Goal: Transaction & Acquisition: Book appointment/travel/reservation

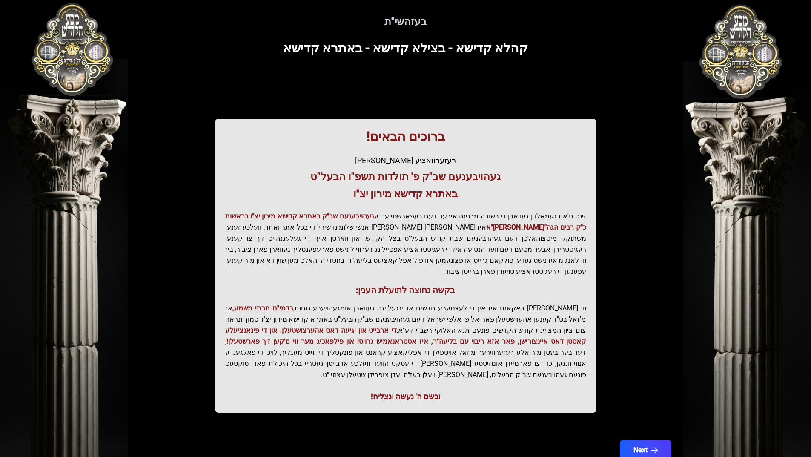
scroll to position [36, 0]
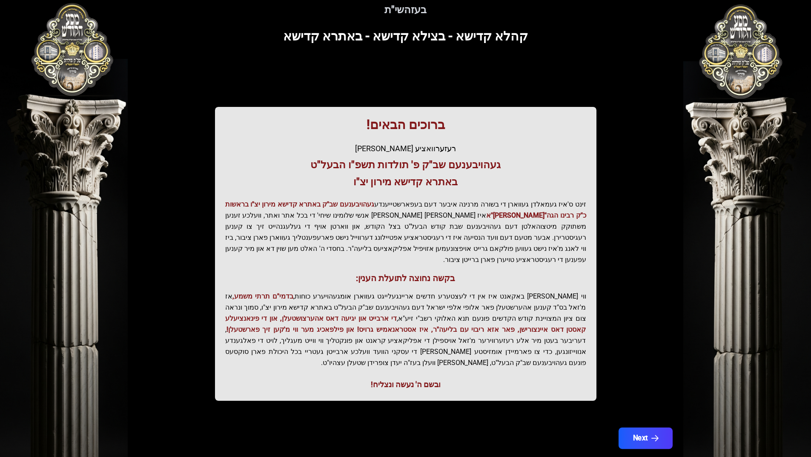
click at [647, 427] on button "Next" at bounding box center [645, 437] width 54 height 21
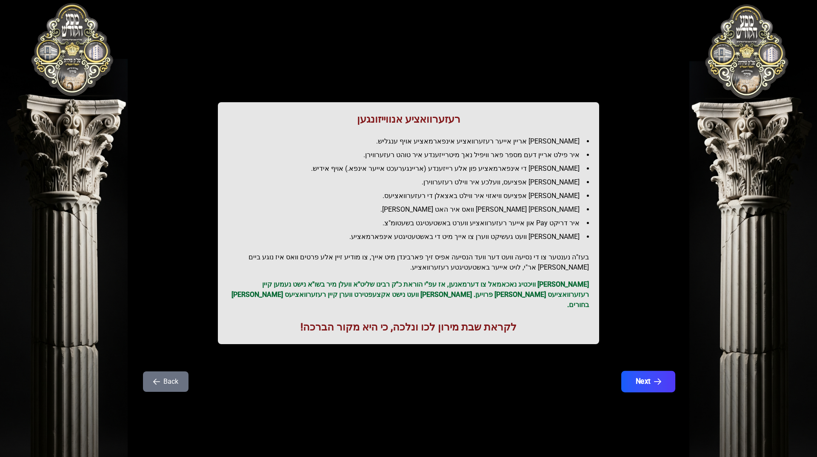
click at [660, 371] on button "Next" at bounding box center [648, 381] width 54 height 21
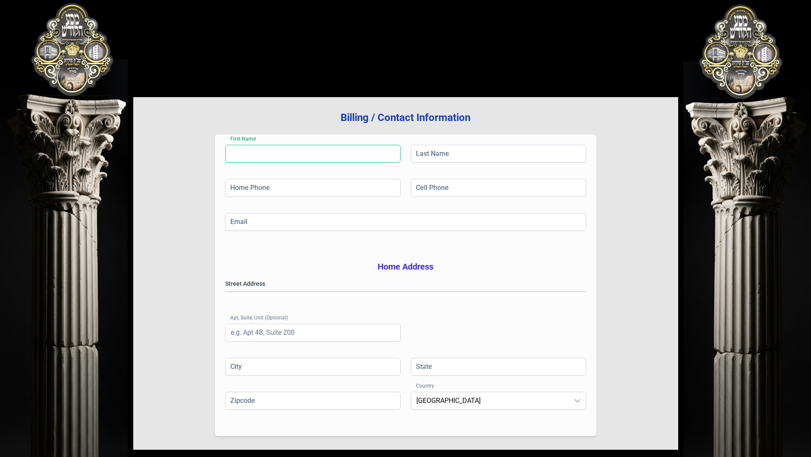
click at [277, 154] on input "First Name" at bounding box center [312, 154] width 175 height 18
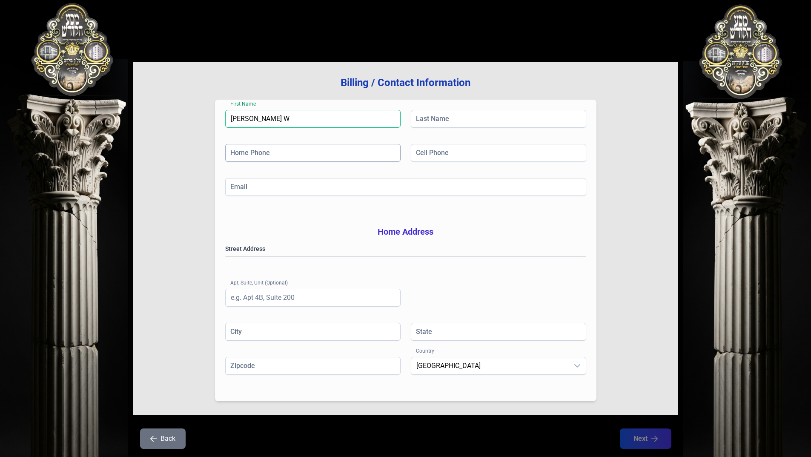
scroll to position [70, 0]
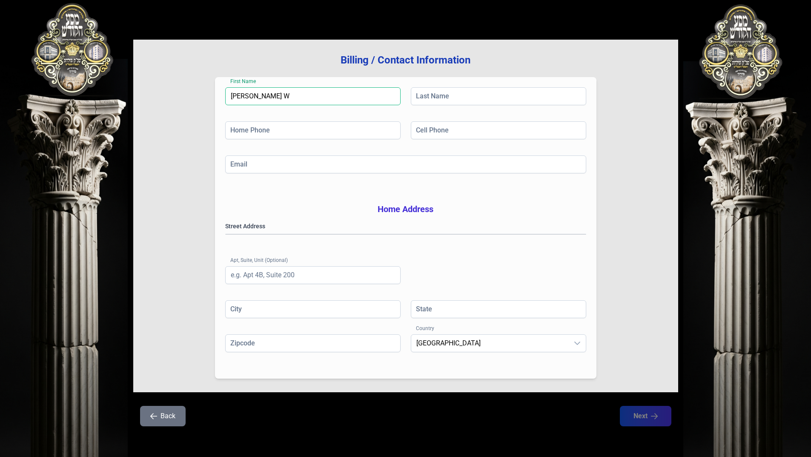
drag, startPoint x: 330, startPoint y: 85, endPoint x: 268, endPoint y: 87, distance: 62.2
click at [268, 87] on input "Moshe Elya W" at bounding box center [312, 96] width 175 height 18
type input "[PERSON_NAME]"
click at [434, 87] on input "Last Name" at bounding box center [498, 96] width 175 height 18
type input "[PERSON_NAME]"
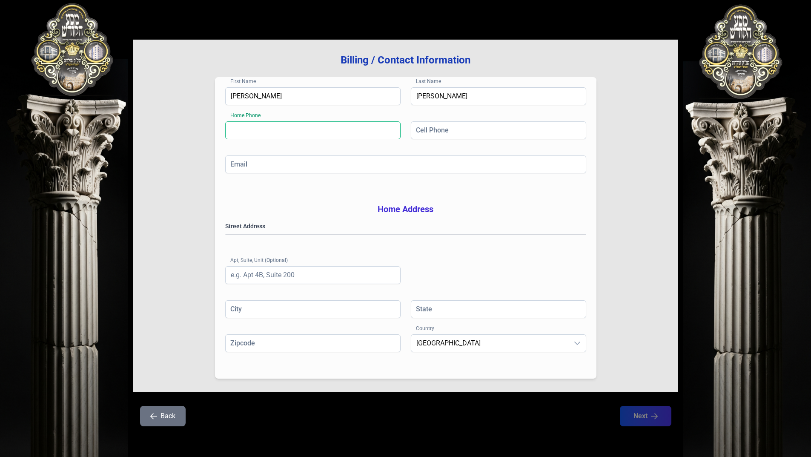
click at [364, 121] on input "Home Phone" at bounding box center [312, 130] width 175 height 18
type input "(718) 436-4993"
click at [450, 121] on input "Cell Phone" at bounding box center [498, 130] width 175 height 18
type input "(917) 533-4952"
click at [226, 234] on gmp-place-autocomplete at bounding box center [226, 234] width 0 height 0
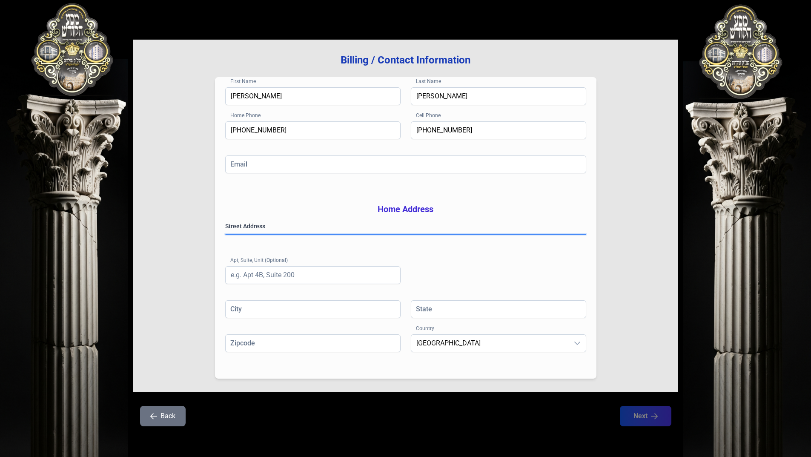
click at [226, 234] on gmp-place-autocomplete at bounding box center [226, 234] width 0 height 0
type input "[GEOGRAPHIC_DATA]"
type input "NY"
type input "112194522"
click at [628, 342] on div "Billing / Contact Information First Name Moshe Last Name Weinstock Home Phone (…" at bounding box center [405, 216] width 545 height 352
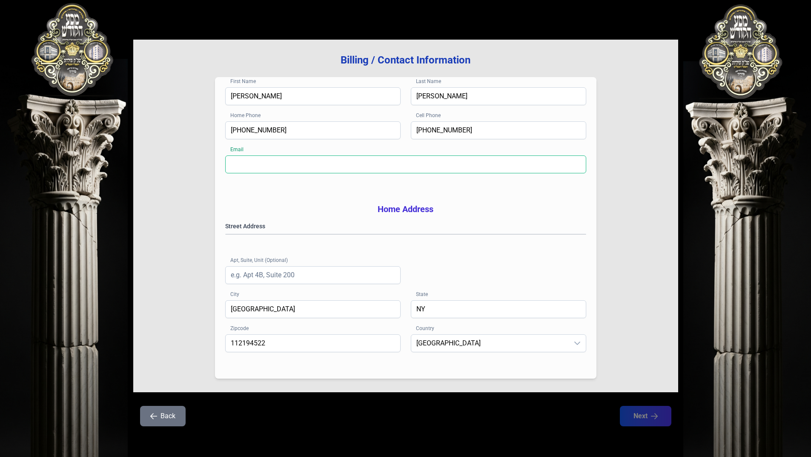
click at [374, 155] on input "Email" at bounding box center [405, 164] width 361 height 18
type input "moshe@insuresecureinc.com"
click at [643, 417] on button "Next" at bounding box center [645, 415] width 54 height 21
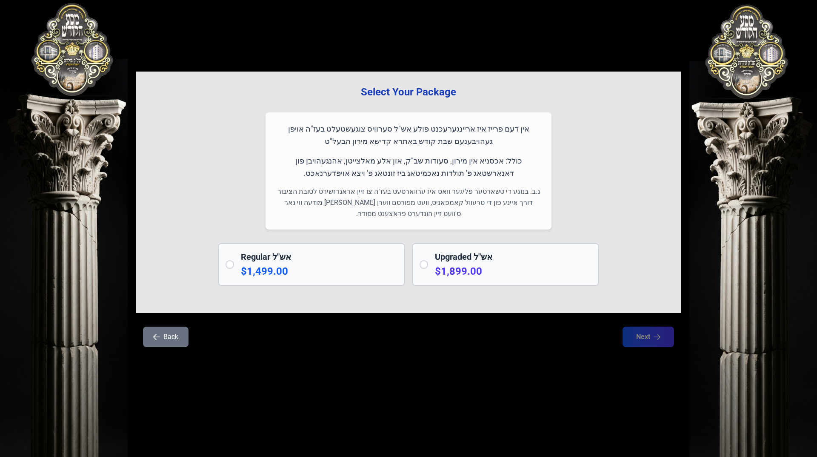
click at [425, 263] on input "radio" at bounding box center [424, 264] width 9 height 9
radio input "true"
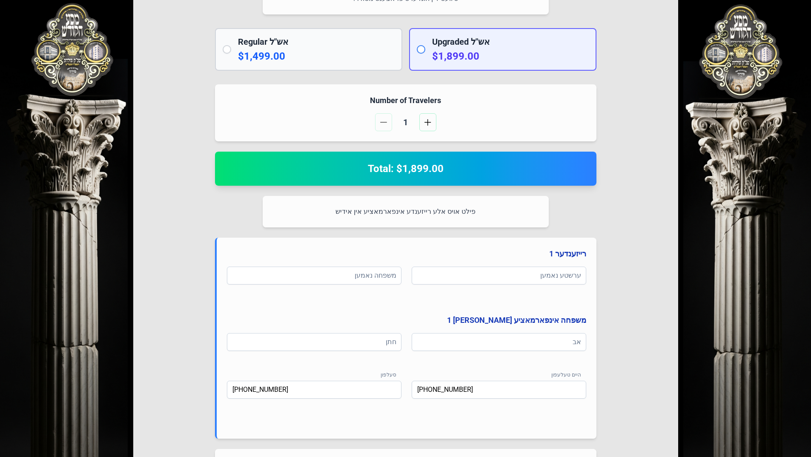
scroll to position [255, 0]
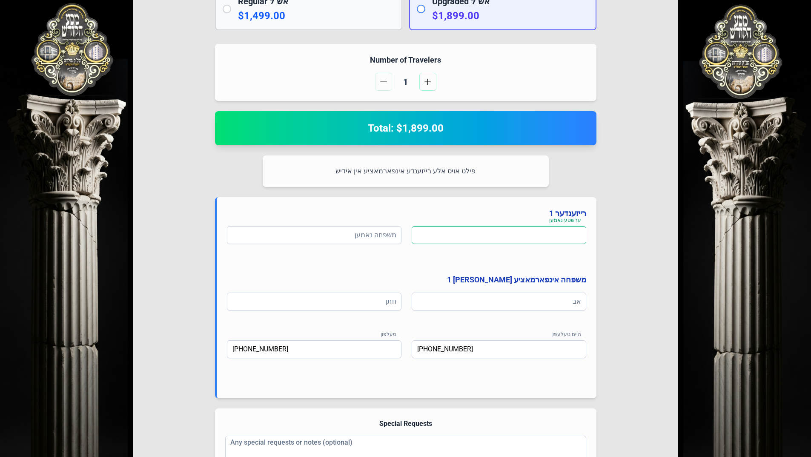
click at [488, 231] on input at bounding box center [498, 235] width 174 height 18
click at [572, 231] on input at bounding box center [498, 235] width 174 height 18
type input "משה אלי'"
click at [366, 234] on input at bounding box center [314, 235] width 174 height 18
type input "וויינשטאק"
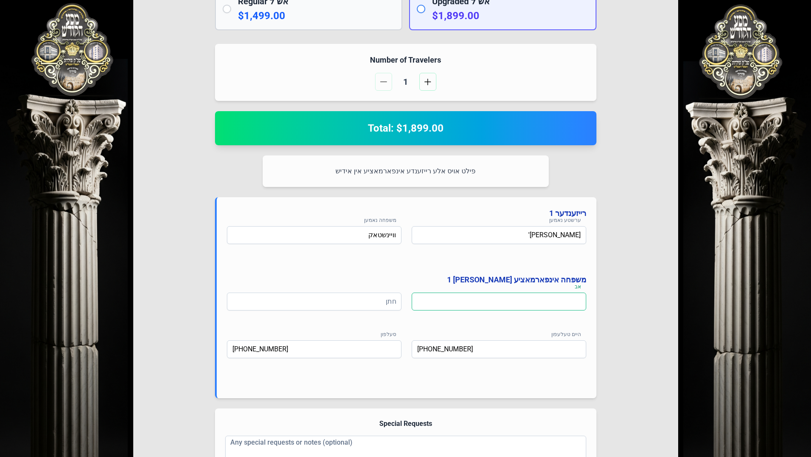
click at [539, 302] on input at bounding box center [498, 301] width 174 height 18
type input "ישעי"
click at [383, 304] on input at bounding box center [314, 301] width 174 height 18
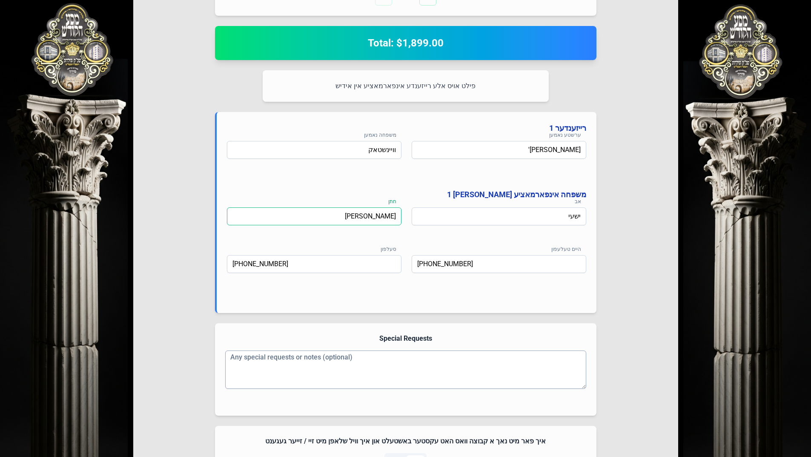
type input "יעקב לייב וואלדמאן"
click at [500, 368] on textarea "Any special requests or notes (optional)" at bounding box center [405, 369] width 361 height 38
drag, startPoint x: 550, startPoint y: 367, endPoint x: 569, endPoint y: 360, distance: 20.3
click at [550, 365] on textarea "Any special requests or notes (optional)" at bounding box center [405, 369] width 361 height 38
type textarea "p"
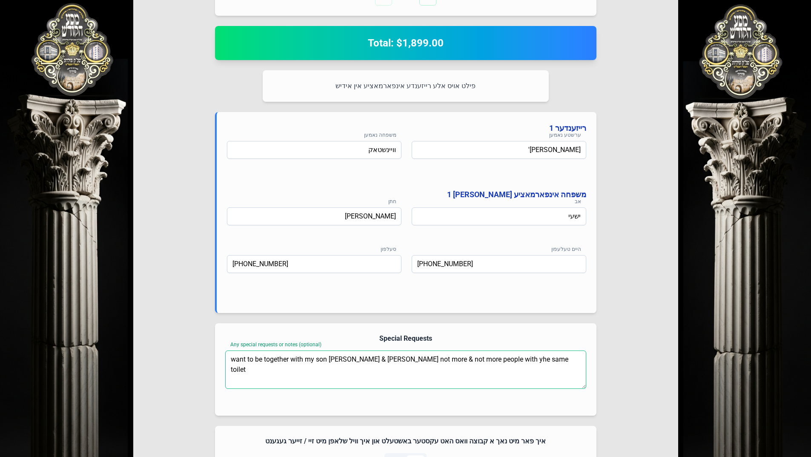
click at [337, 360] on textarea "want to be together with my son yoel & benzion Aron Wertzberger not more & not …" at bounding box center [405, 369] width 361 height 38
drag, startPoint x: 332, startPoint y: 363, endPoint x: 327, endPoint y: 374, distance: 12.4
click at [325, 378] on textarea "want to be together with my son yoel & benzion Aron Wertzberger not more & not …" at bounding box center [405, 369] width 361 height 38
click at [350, 357] on textarea "want to be together with my son yoel & benzion Aron Wertzberger not more & not …" at bounding box center [405, 369] width 361 height 38
drag, startPoint x: 354, startPoint y: 359, endPoint x: 401, endPoint y: 373, distance: 48.6
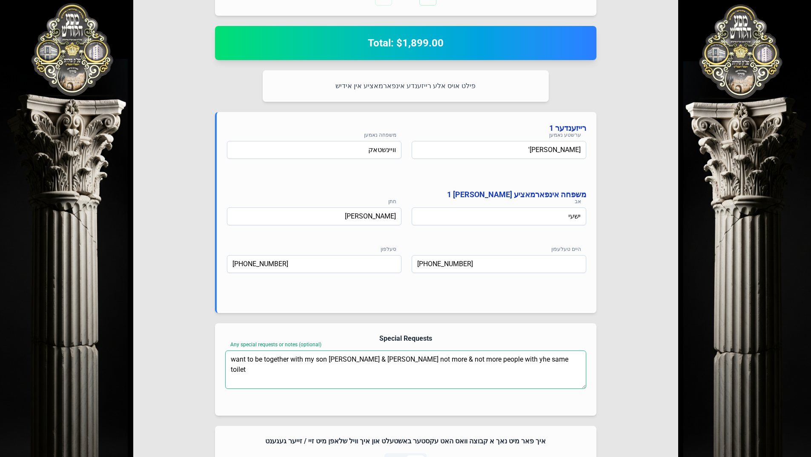
click at [401, 373] on textarea "want to be together with my son yoel & Benzion Aron Wertzberger not more & not …" at bounding box center [405, 369] width 361 height 38
drag, startPoint x: 537, startPoint y: 362, endPoint x: 533, endPoint y: 357, distance: 6.0
click at [533, 357] on textarea "want to be together with my son yoel & Benzion Aron Wertzberger not more & not …" at bounding box center [405, 369] width 361 height 38
click at [579, 362] on textarea "want to be together with my son yoel & Benzion Aron Wertzberger not more & not …" at bounding box center [405, 369] width 361 height 38
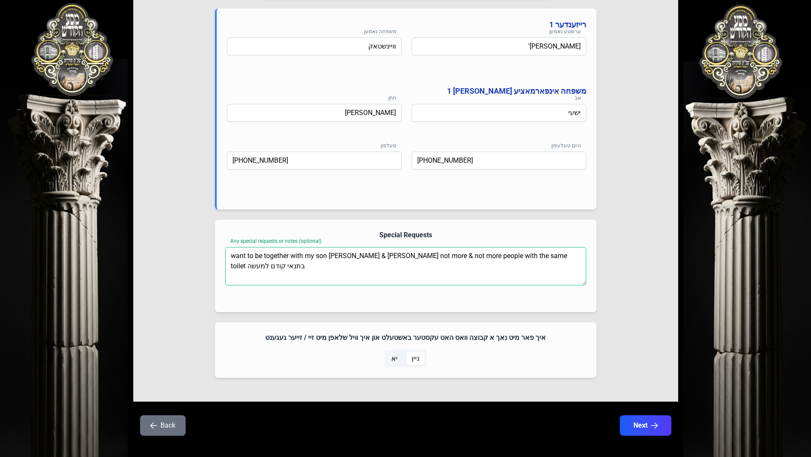
scroll to position [453, 0]
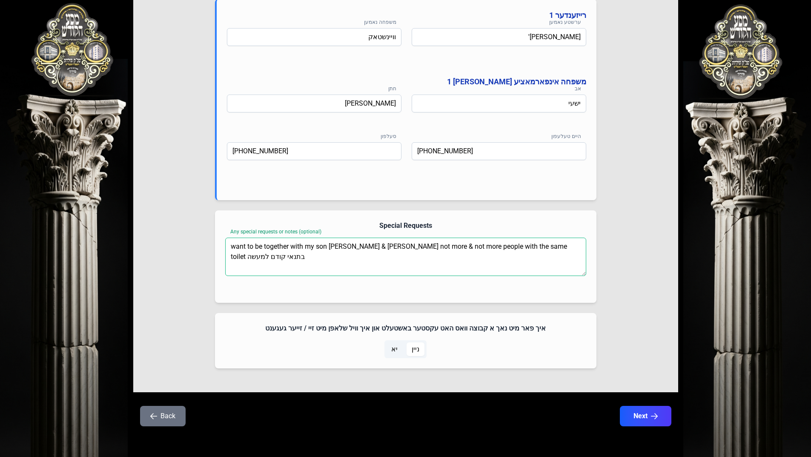
type textarea "want to be together with my son yoel & Benzion Aron Wertzberger not more & not …"
click at [396, 349] on span "יא" at bounding box center [394, 349] width 6 height 10
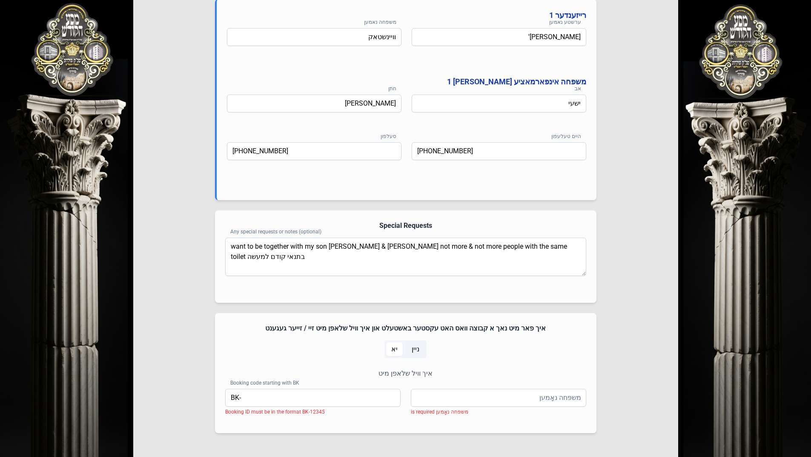
click at [419, 347] on span "ניין" at bounding box center [415, 349] width 18 height 14
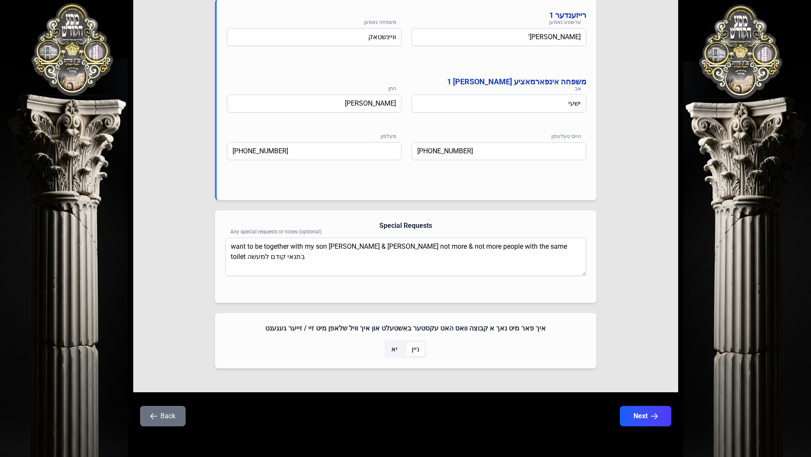
click at [402, 346] on span "יא" at bounding box center [394, 349] width 17 height 14
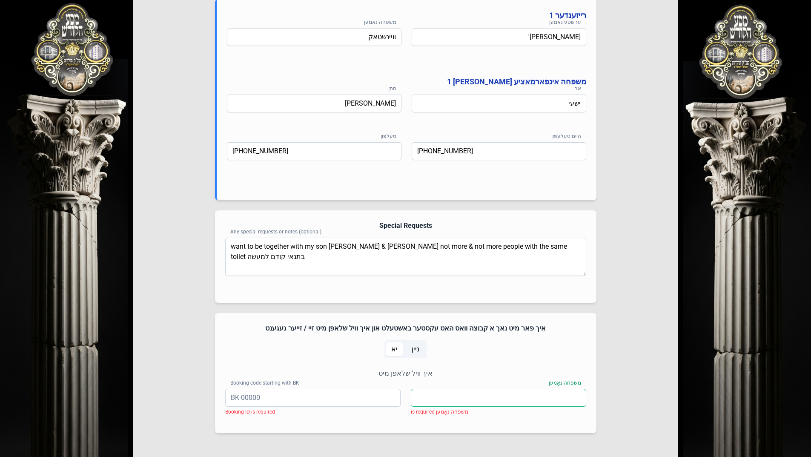
click at [454, 393] on input "משפּחה נאָמען" at bounding box center [498, 397] width 175 height 18
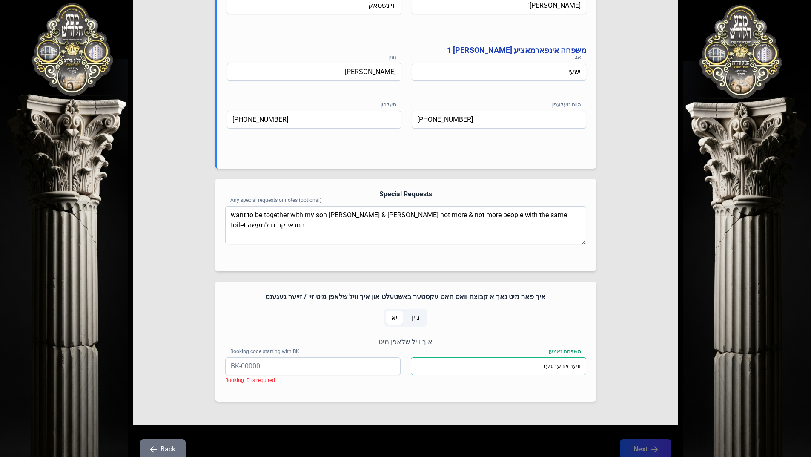
scroll to position [518, 0]
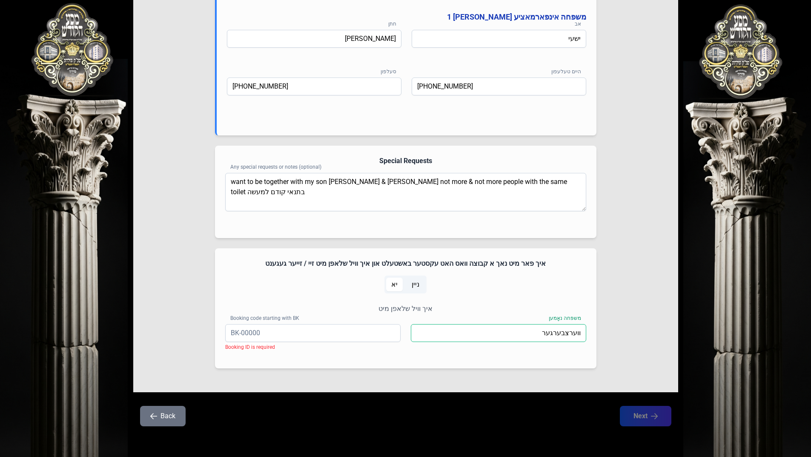
type input "ווערצבערגער"
click at [413, 286] on span "ניין" at bounding box center [415, 284] width 8 height 10
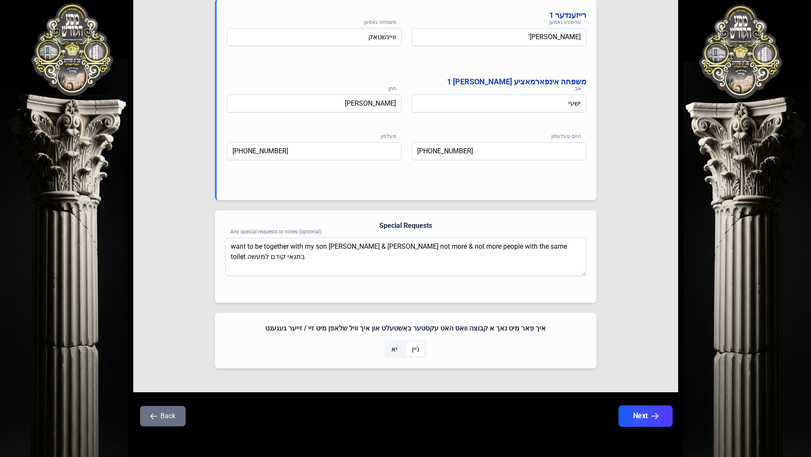
click at [638, 414] on button "Next" at bounding box center [645, 415] width 54 height 21
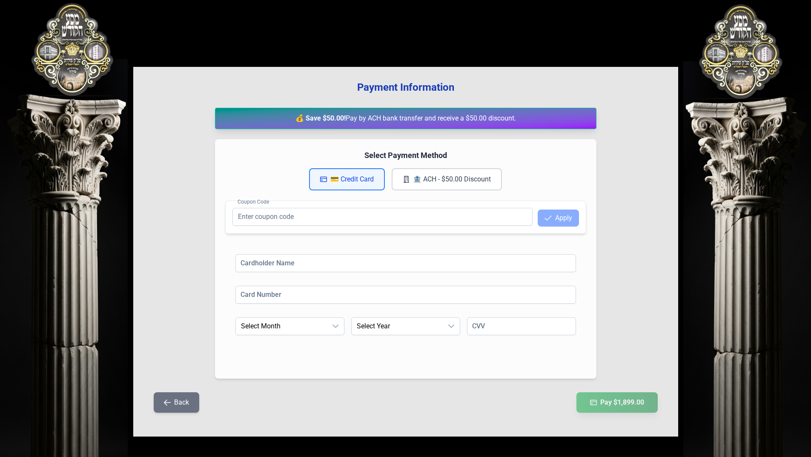
scroll to position [0, 0]
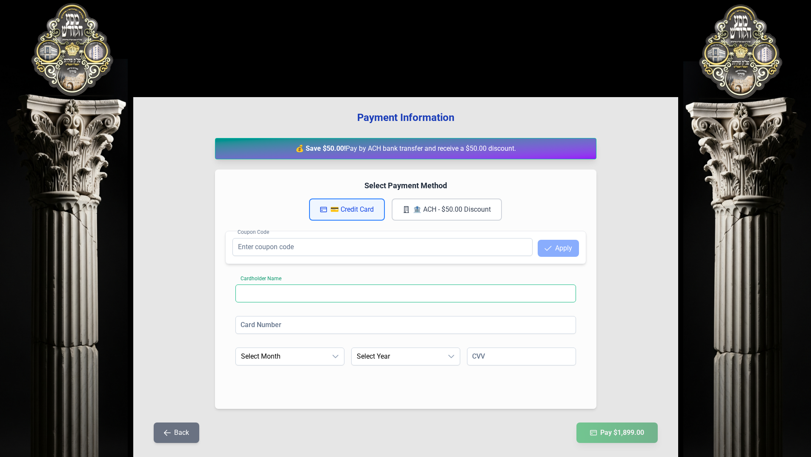
click at [400, 291] on input at bounding box center [405, 293] width 340 height 18
type input "M"
type input "[PERSON_NAME]"
click at [359, 320] on input at bounding box center [405, 325] width 340 height 18
type input "[CREDIT_CARD_NUMBER]"
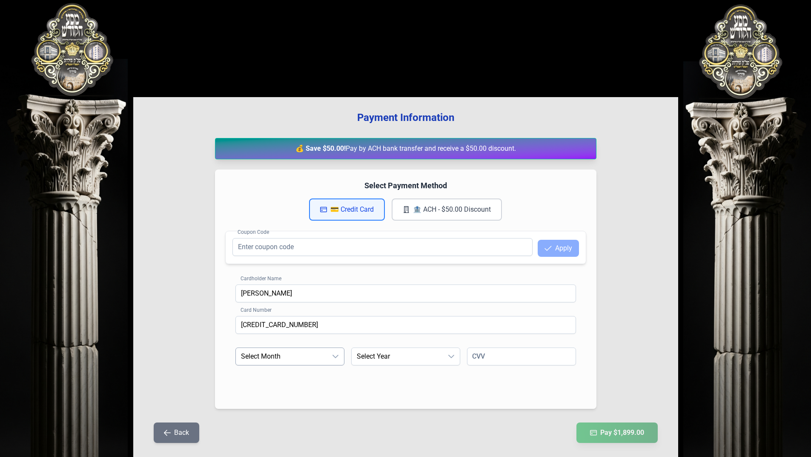
click at [333, 356] on icon "dropdown trigger" at bounding box center [335, 356] width 7 height 7
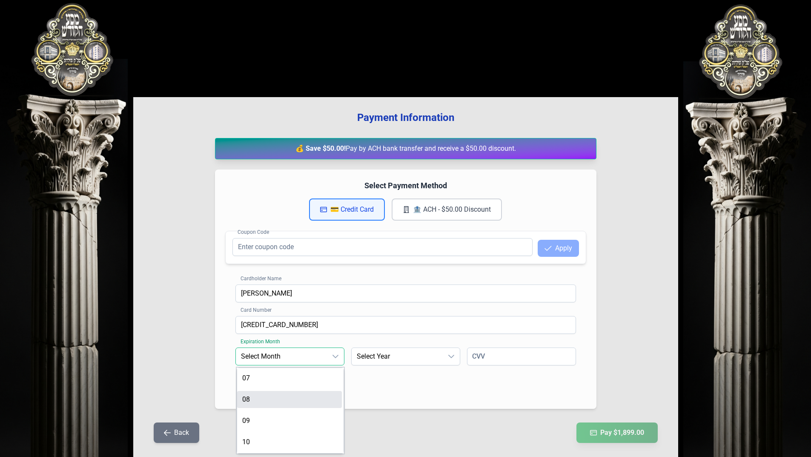
click at [310, 406] on li "08" at bounding box center [289, 399] width 105 height 17
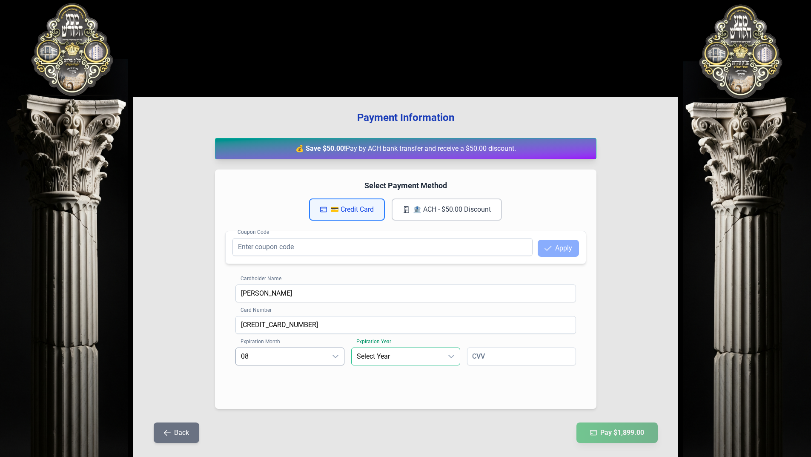
click at [373, 354] on span "Select Year" at bounding box center [396, 356] width 91 height 17
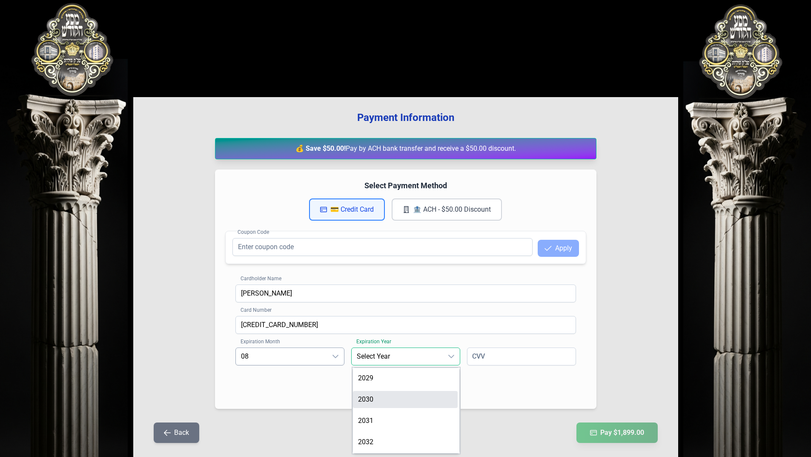
click at [386, 399] on li "2030" at bounding box center [405, 399] width 105 height 17
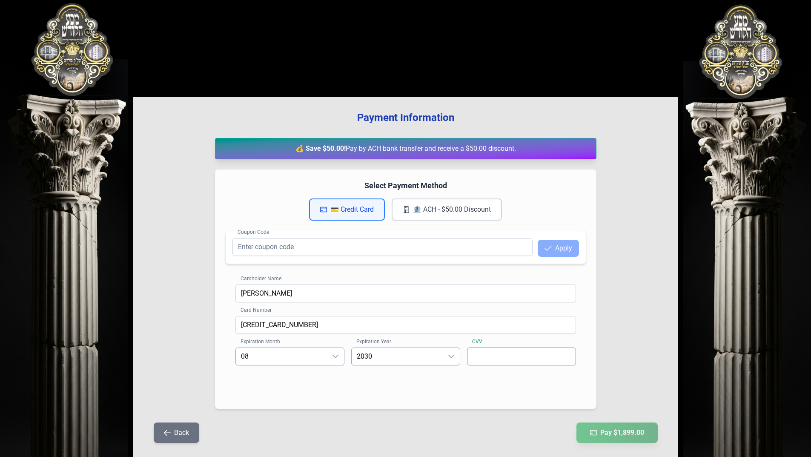
click at [485, 354] on input at bounding box center [521, 356] width 109 height 18
click at [477, 374] on div "CVV 937" at bounding box center [521, 360] width 109 height 27
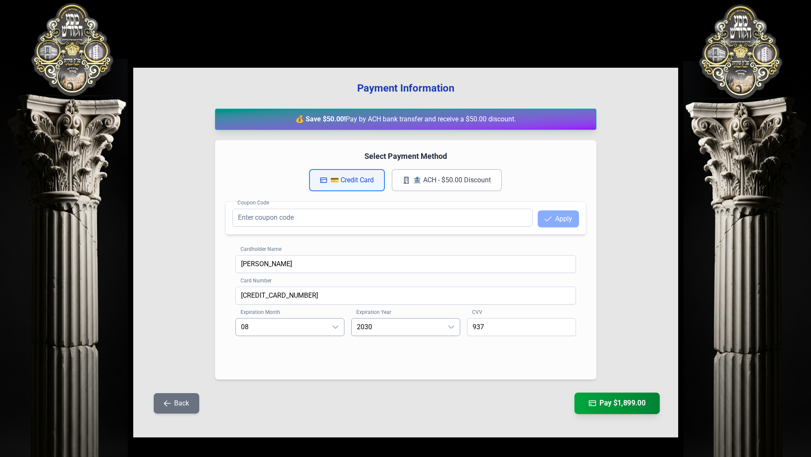
scroll to position [30, 0]
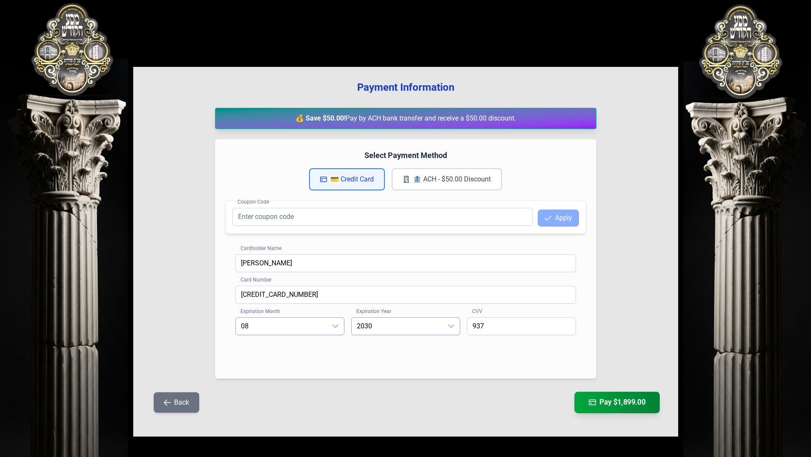
click at [617, 400] on button "Pay $1,899.00" at bounding box center [617, 401] width 86 height 21
drag, startPoint x: 490, startPoint y: 327, endPoint x: 480, endPoint y: 326, distance: 9.8
click at [480, 326] on input "937" at bounding box center [521, 326] width 109 height 18
type input "931"
click at [624, 402] on button "Pay $1,899.00" at bounding box center [617, 401] width 86 height 21
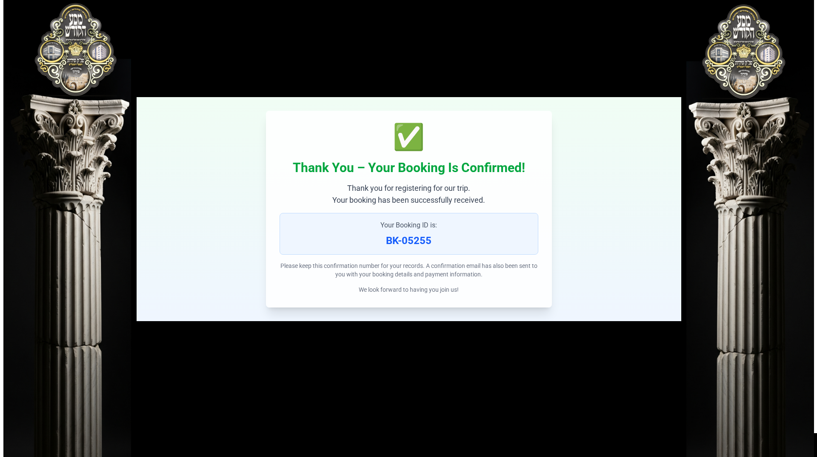
scroll to position [0, 0]
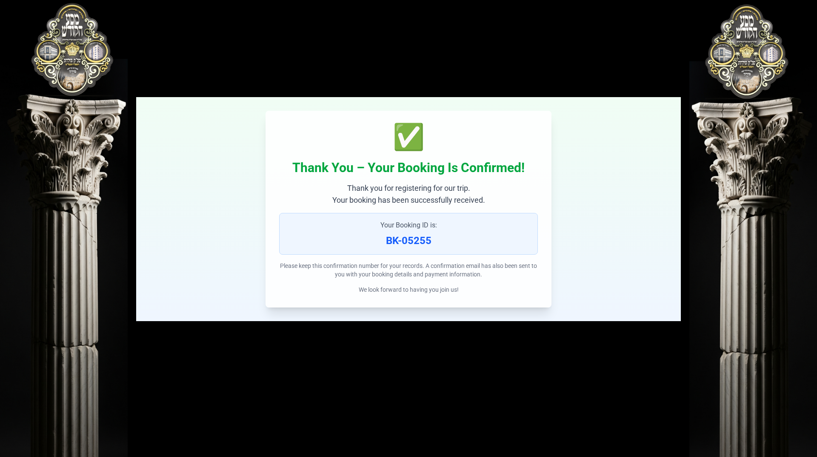
click at [408, 142] on div "✅" at bounding box center [408, 137] width 259 height 26
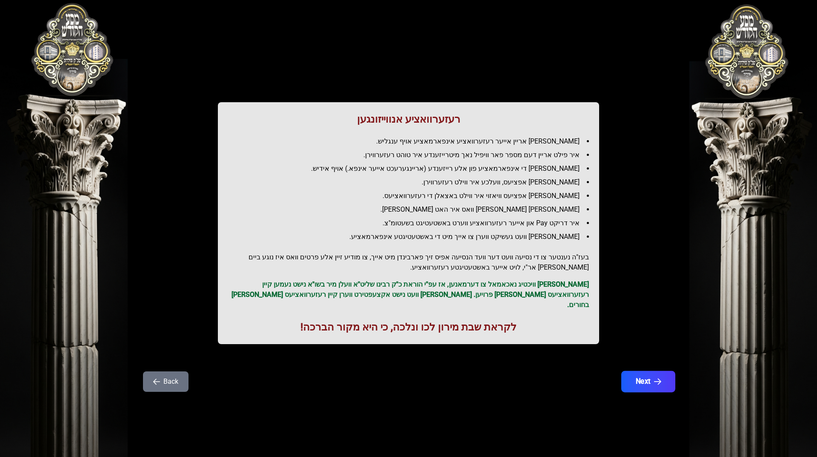
click at [646, 376] on button "Next" at bounding box center [648, 381] width 54 height 21
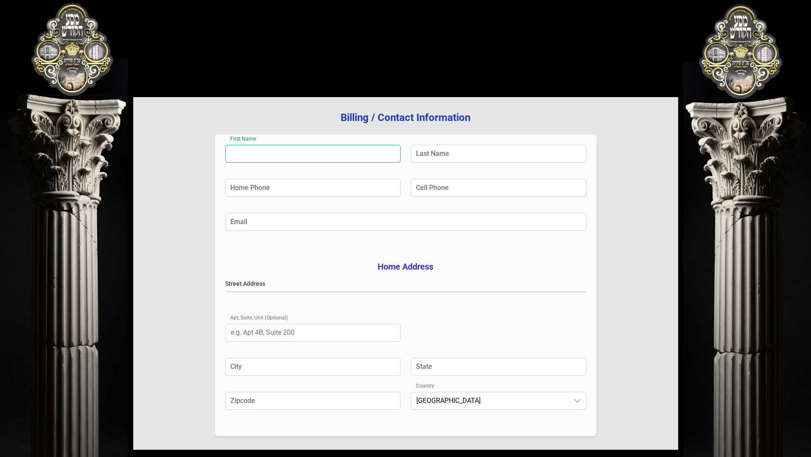
click at [330, 151] on input "First Name" at bounding box center [312, 154] width 175 height 18
type input "[PERSON_NAME]"
click at [434, 151] on input "Last Name" at bounding box center [498, 154] width 175 height 18
type input "[PERSON_NAME]"
click at [374, 188] on input "Home Phone" at bounding box center [312, 188] width 175 height 18
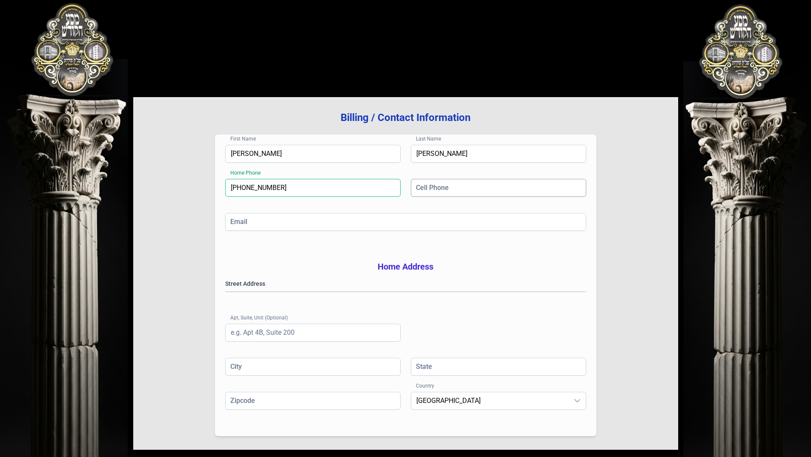
type input "[PHONE_NUMBER]"
click at [471, 191] on input "Cell Phone" at bounding box center [498, 188] width 175 height 18
type input "[PHONE_NUMBER]"
click at [475, 227] on input "Email" at bounding box center [405, 222] width 361 height 18
type input "[EMAIL_ADDRESS][DOMAIN_NAME]"
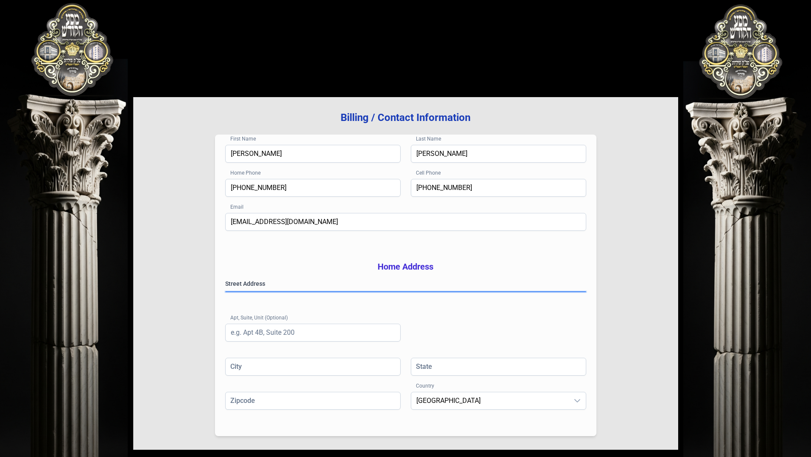
click at [226, 291] on gmp-place-autocomplete at bounding box center [226, 291] width 0 height 0
type input "[GEOGRAPHIC_DATA]"
type input "NY"
type input "112194502"
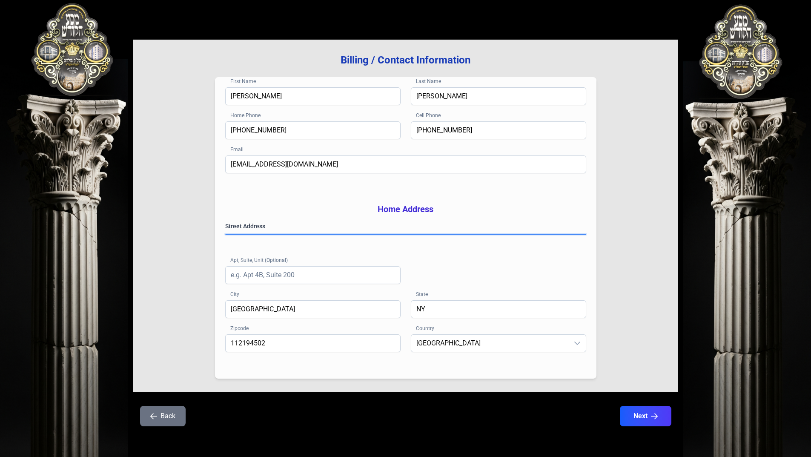
scroll to position [70, 0]
click at [635, 415] on button "Next" at bounding box center [645, 415] width 54 height 21
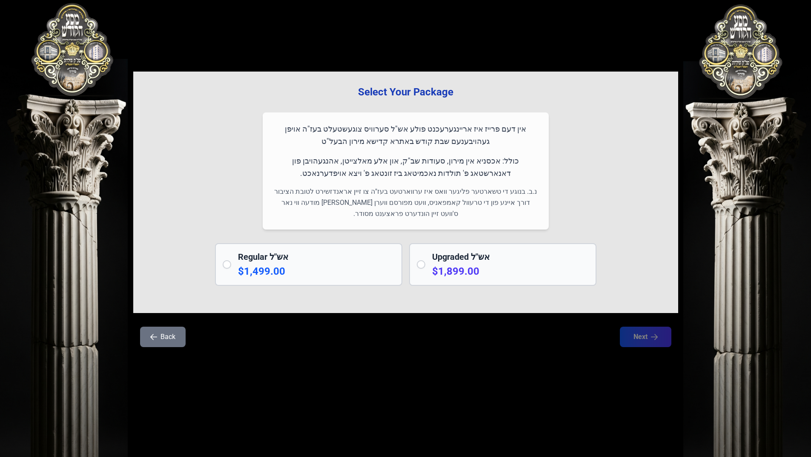
scroll to position [0, 0]
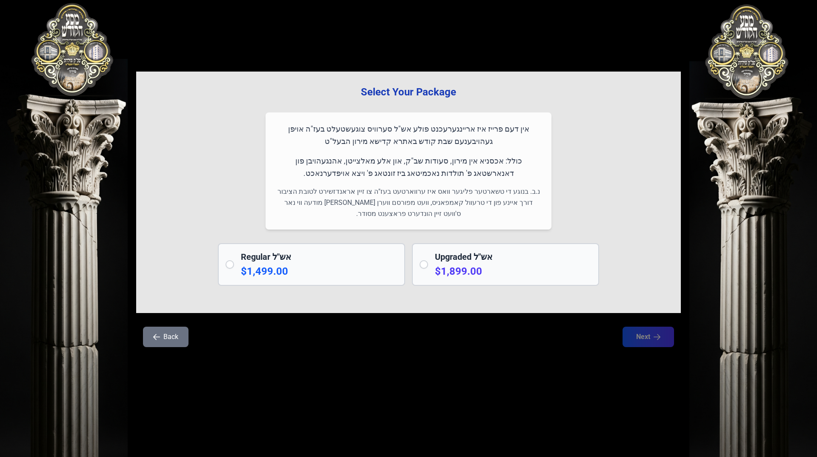
click at [424, 265] on input "radio" at bounding box center [424, 264] width 9 height 9
radio input "true"
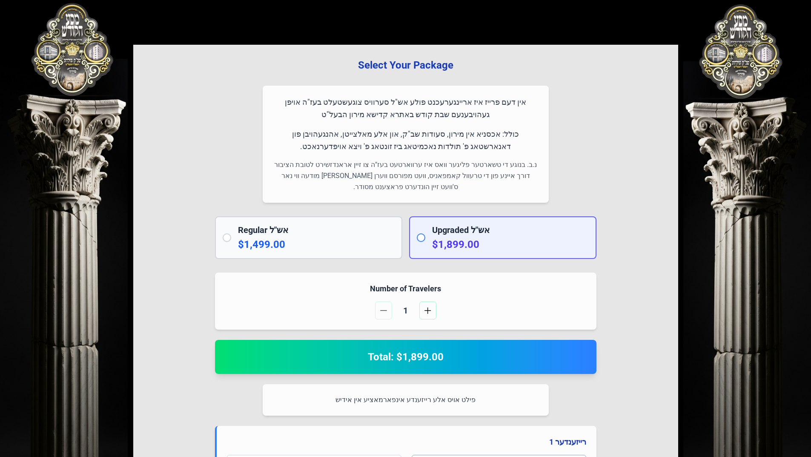
scroll to position [128, 0]
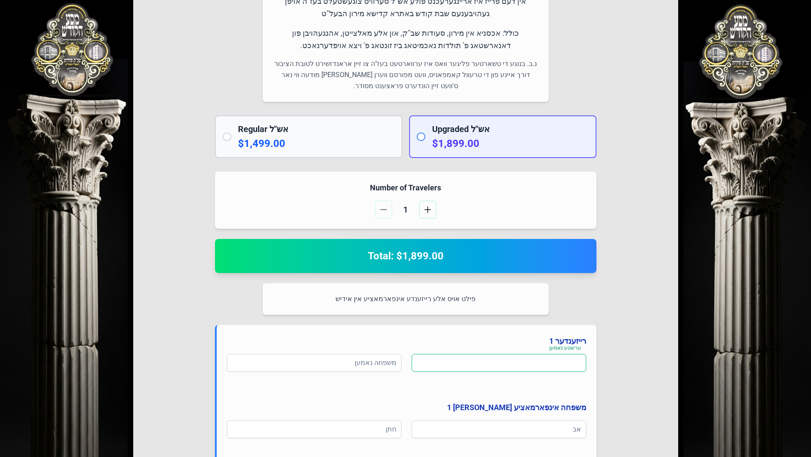
click at [512, 365] on input at bounding box center [498, 363] width 174 height 18
type input "יואל"
click at [370, 365] on input at bounding box center [314, 363] width 174 height 18
type input "וויינשטאק"
click at [493, 428] on input at bounding box center [498, 429] width 174 height 18
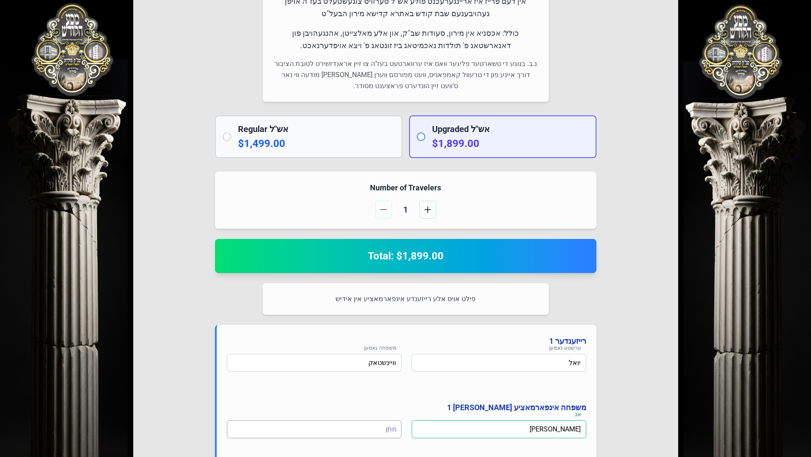
type input "[PERSON_NAME]"
drag, startPoint x: 380, startPoint y: 428, endPoint x: 386, endPoint y: 427, distance: 6.0
click at [380, 428] on input at bounding box center [314, 429] width 174 height 18
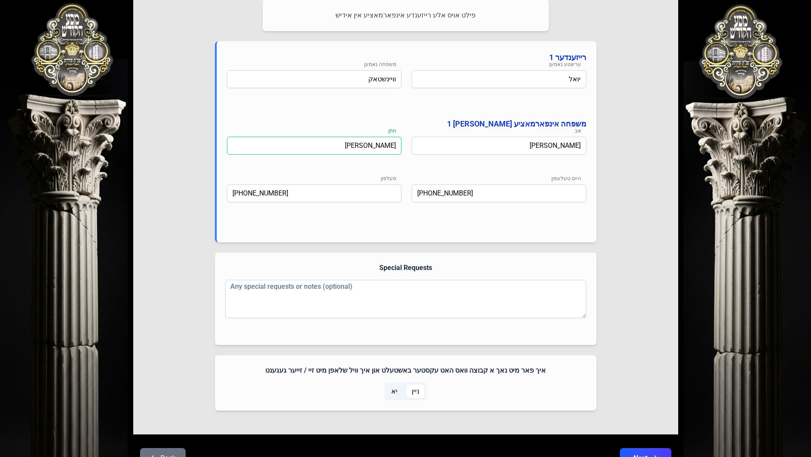
scroll to position [425, 0]
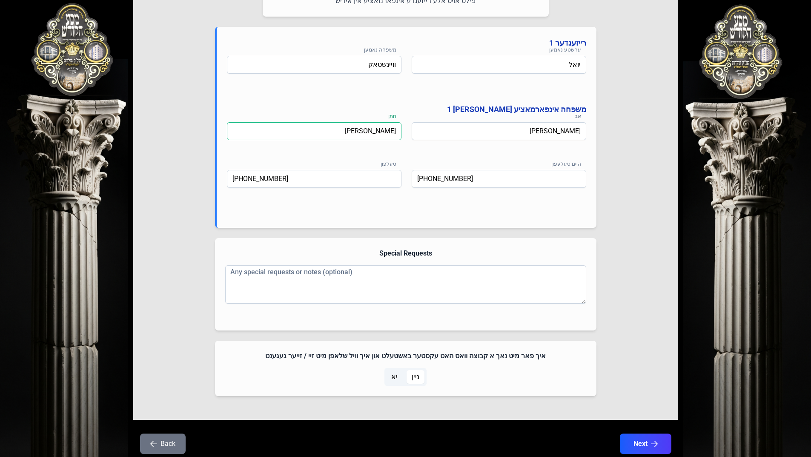
type input "[PERSON_NAME]"
click at [398, 377] on span "יא" at bounding box center [394, 377] width 17 height 14
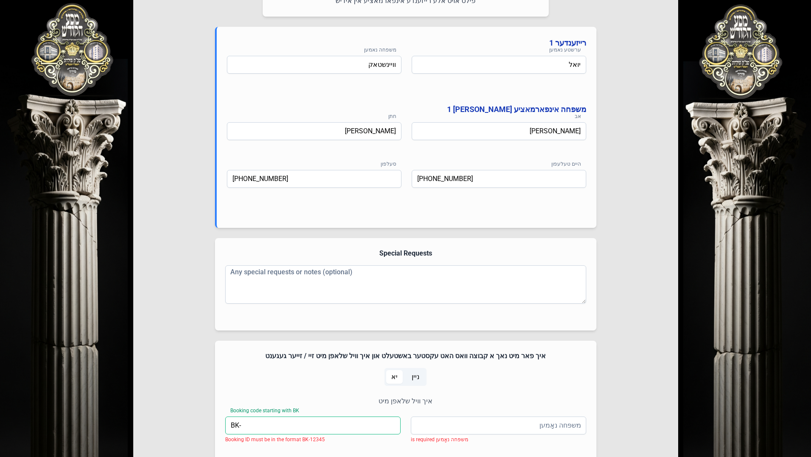
click at [323, 427] on input "BK-" at bounding box center [312, 425] width 175 height 18
type input "BK-05255"
click at [454, 426] on input "משפּחה נאָמען" at bounding box center [498, 425] width 175 height 18
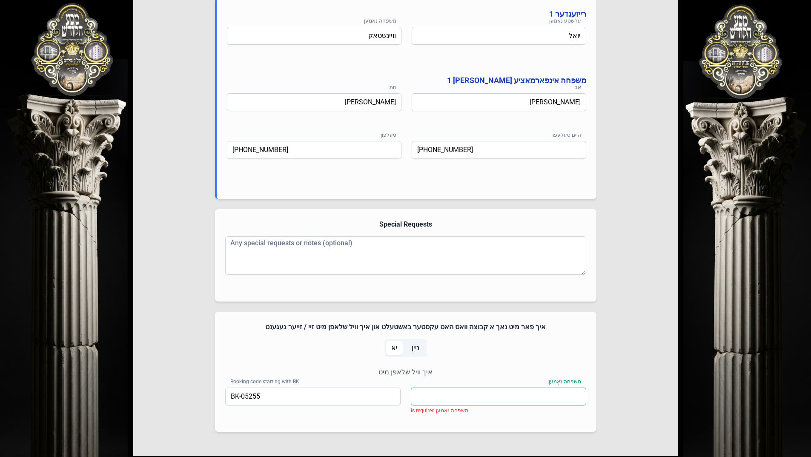
scroll to position [468, 0]
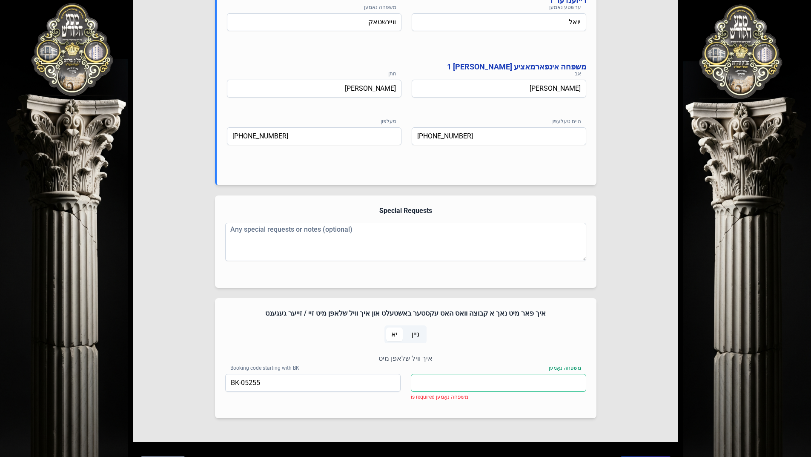
click at [454, 380] on input "משפּחה נאָמען" at bounding box center [498, 383] width 175 height 18
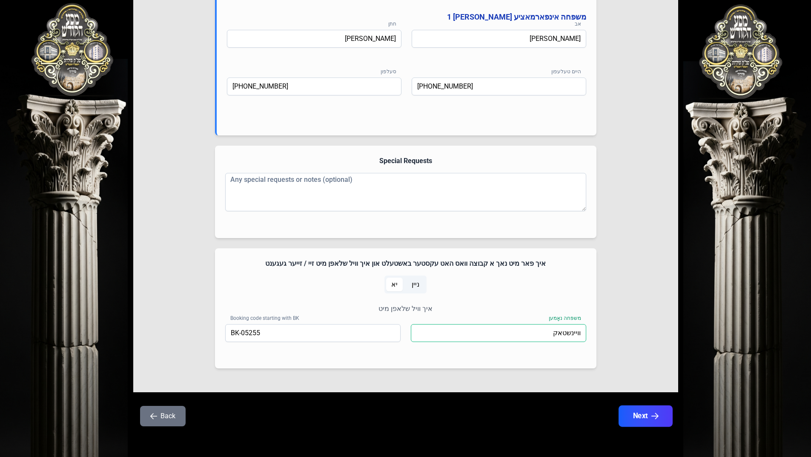
type input "וויינשטאק"
click at [644, 415] on button "Next" at bounding box center [645, 415] width 54 height 21
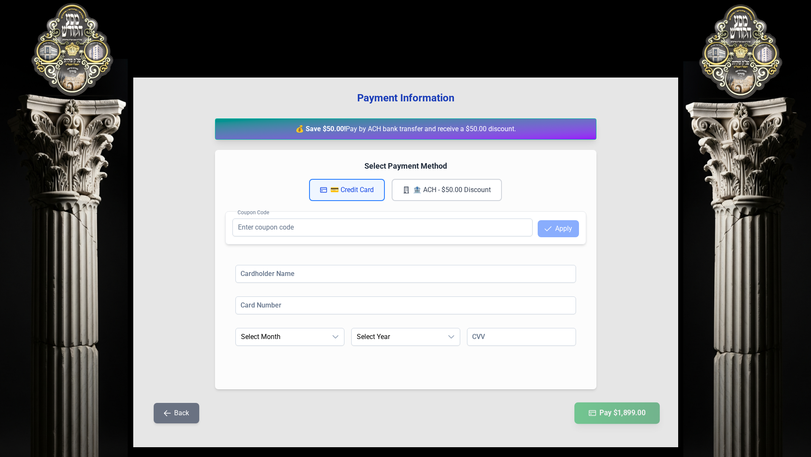
scroll to position [0, 0]
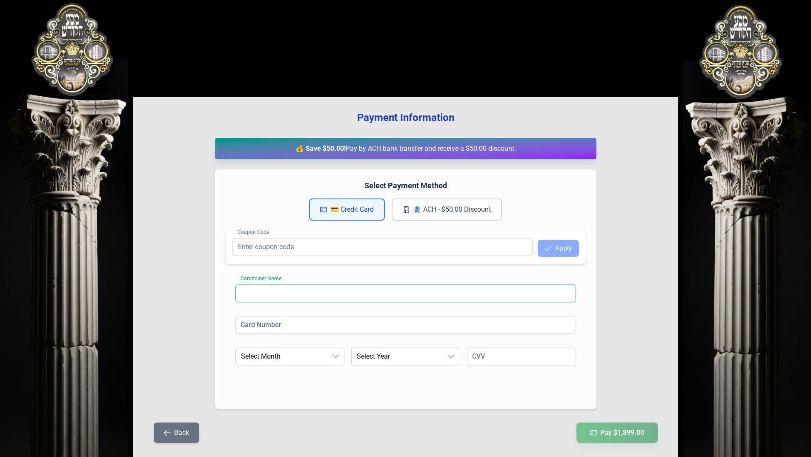
click at [395, 289] on input at bounding box center [405, 293] width 340 height 18
type input "Mםדיק Wק"
drag, startPoint x: 301, startPoint y: 288, endPoint x: 202, endPoint y: 303, distance: 100.2
click at [203, 303] on div "Payment Information 💰 Save $50.00! Pay by ACH bank transfer and receive a $50.0…" at bounding box center [405, 281] width 545 height 369
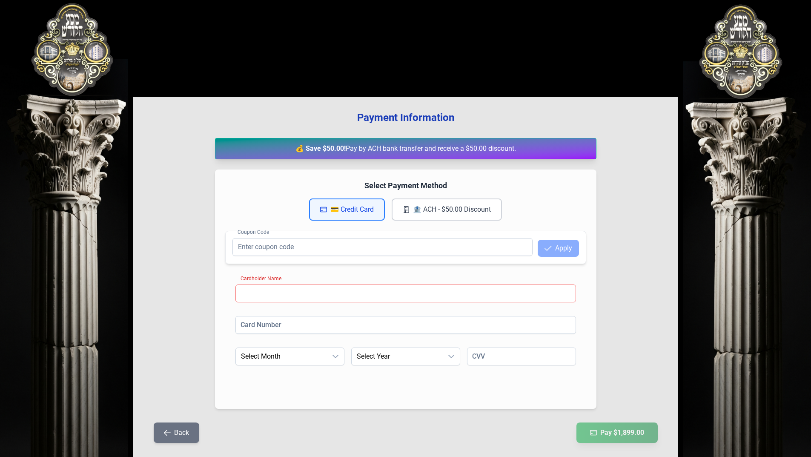
click at [325, 293] on input at bounding box center [405, 293] width 340 height 18
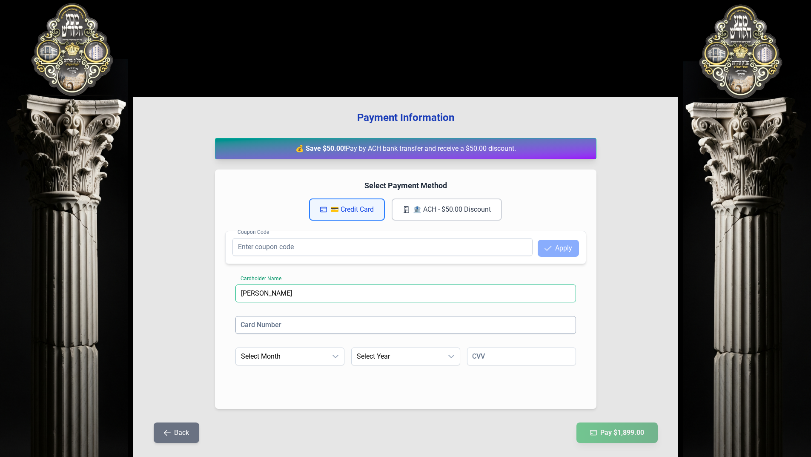
type input "[PERSON_NAME]"
click at [318, 328] on input at bounding box center [405, 325] width 340 height 18
type input "[CREDIT_CARD_NUMBER]"
click at [327, 353] on div "dropdown trigger" at bounding box center [335, 356] width 17 height 17
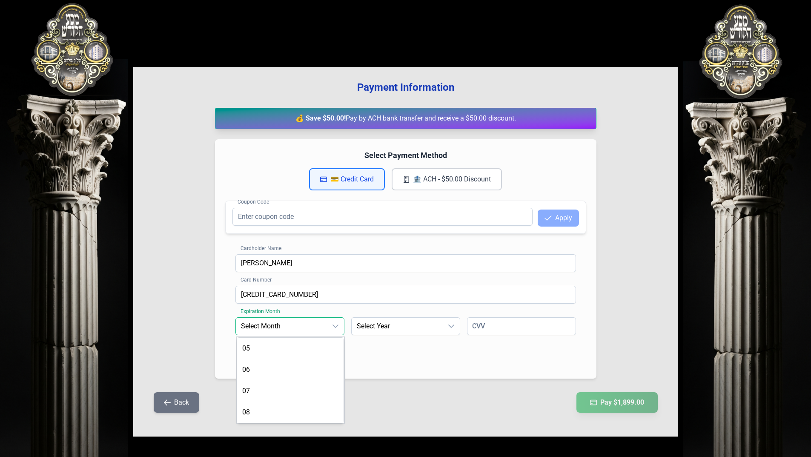
scroll to position [85, 0]
click at [303, 409] on li "08" at bounding box center [289, 411] width 105 height 17
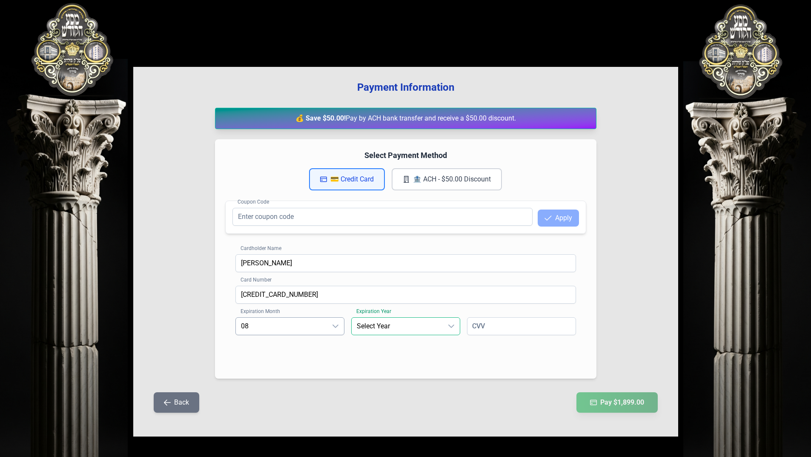
click at [387, 324] on span "Select Year" at bounding box center [396, 325] width 91 height 17
click at [374, 410] on li "2030" at bounding box center [405, 411] width 105 height 17
click at [497, 323] on input at bounding box center [521, 326] width 109 height 18
type input "931"
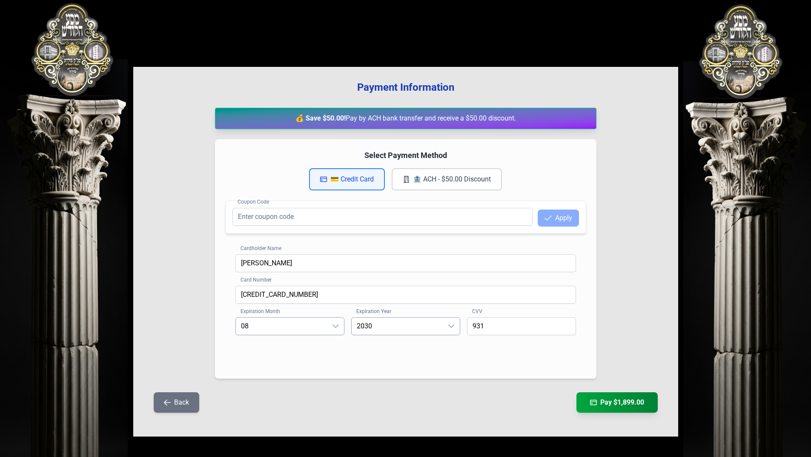
click at [457, 364] on div "Cardholder Name [PERSON_NAME] Card Number [CREDIT_CARD_NUMBER] Expiration Month…" at bounding box center [405, 306] width 361 height 124
click at [595, 403] on button "Pay $1,899.00" at bounding box center [617, 401] width 86 height 21
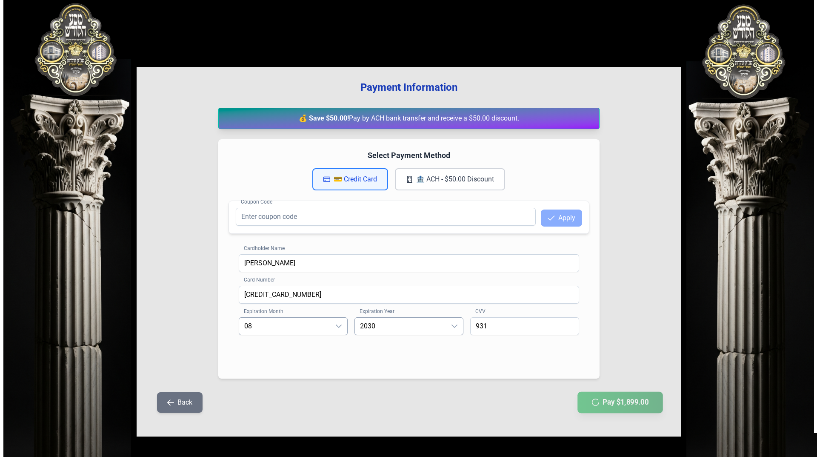
scroll to position [0, 0]
